Goal: Task Accomplishment & Management: Manage account settings

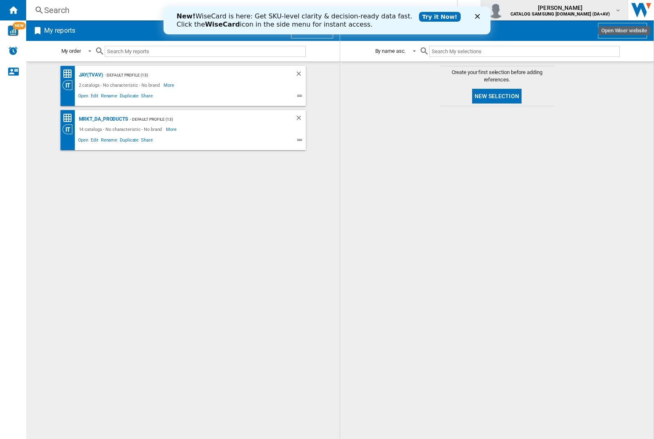
click at [504, 10] on img "button" at bounding box center [496, 10] width 16 height 16
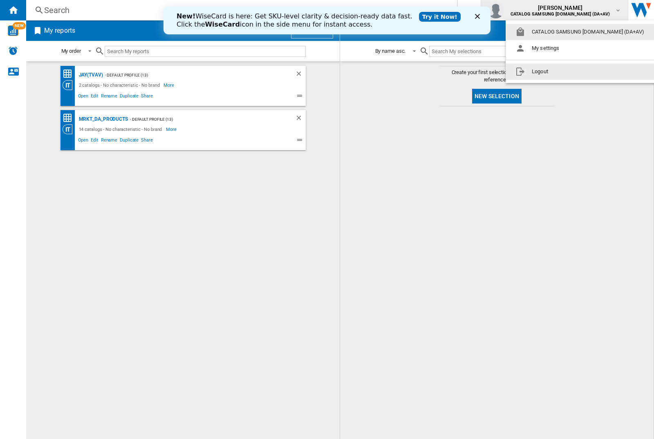
click at [569, 72] on button "Logout" at bounding box center [582, 71] width 152 height 16
